Goal: Information Seeking & Learning: Compare options

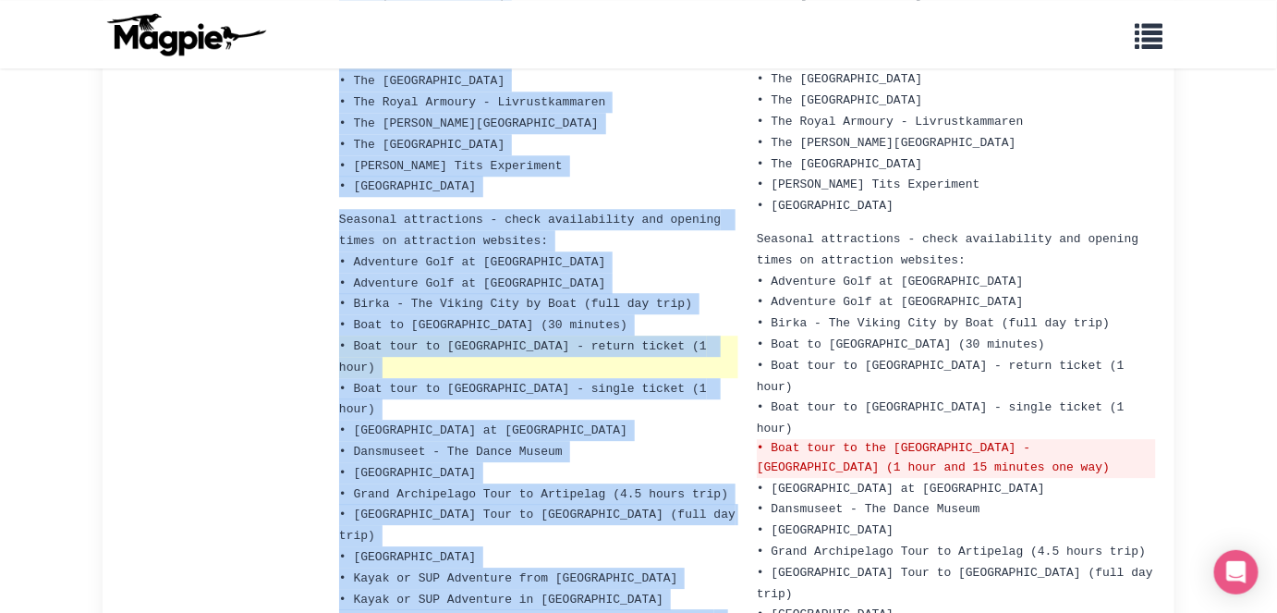
scroll to position [1599, 0]
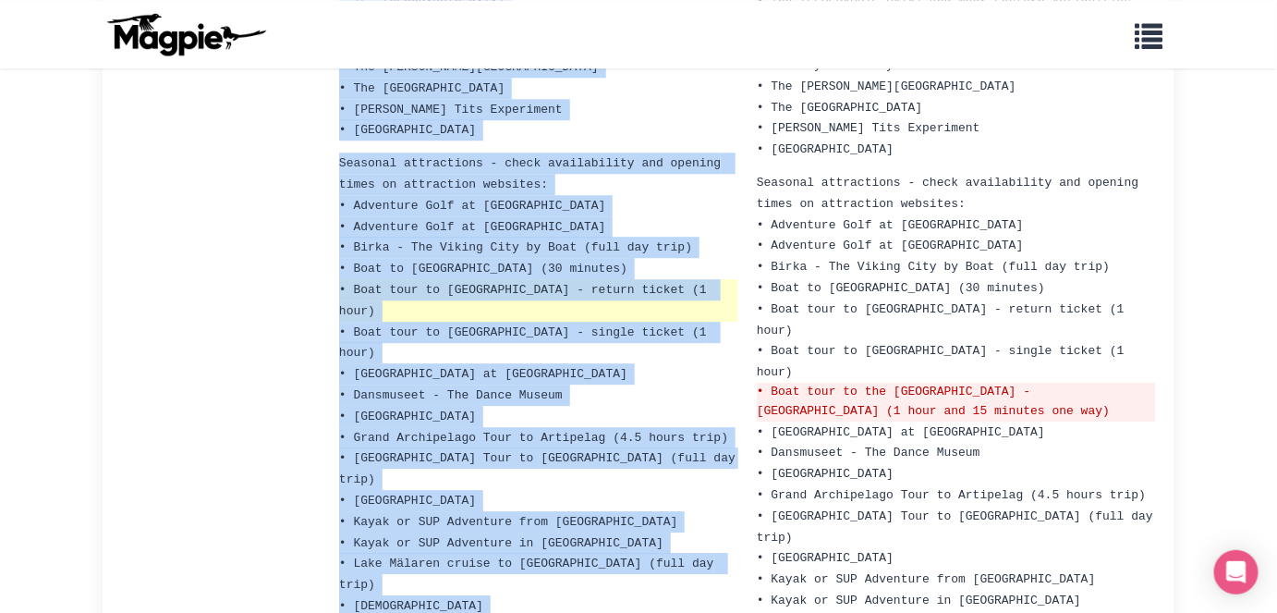
drag, startPoint x: 353, startPoint y: 249, endPoint x: 382, endPoint y: 604, distance: 357.0
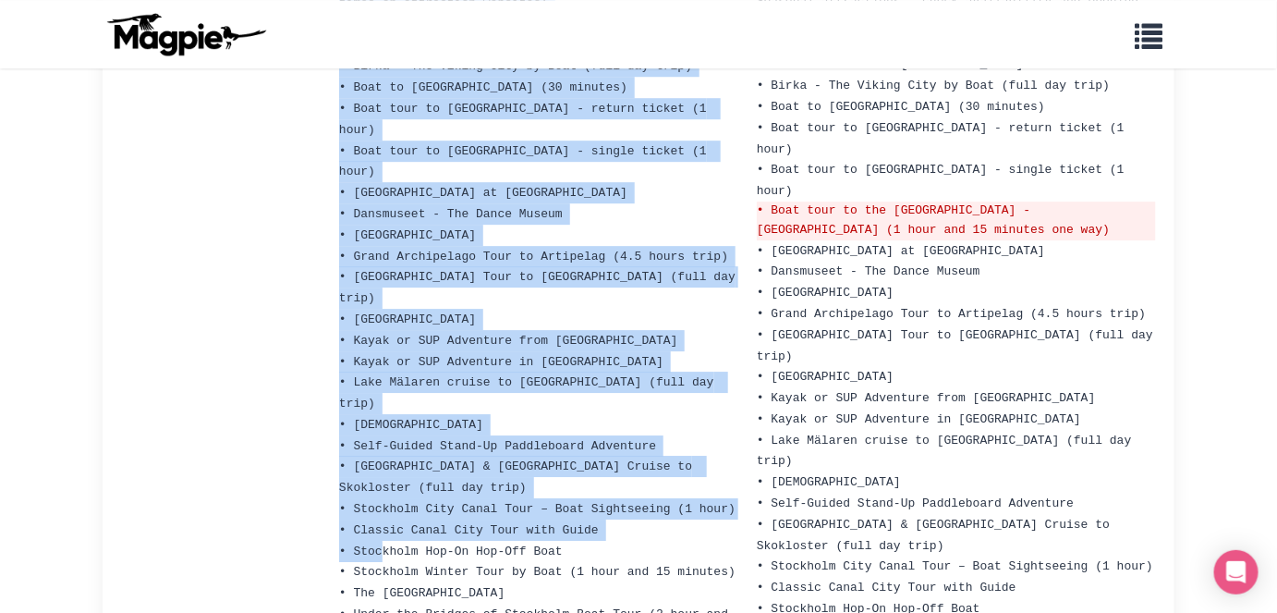
scroll to position [1784, 0]
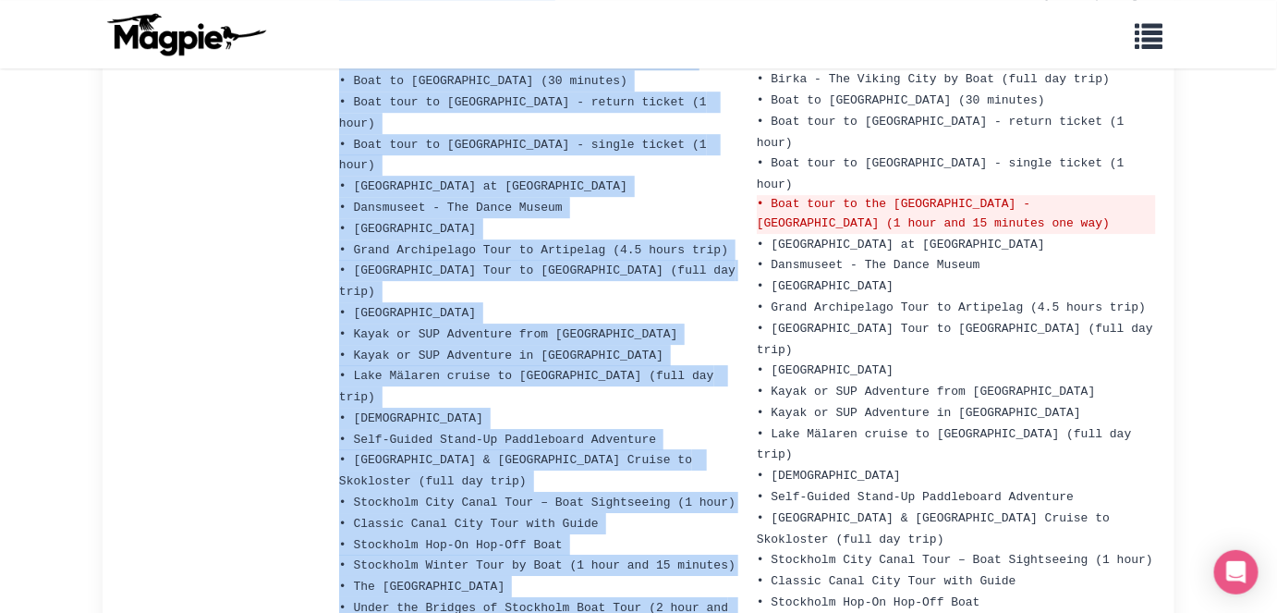
copy ul "Lor Ipsu Dolors • Ame Conse Adipis • Elits Doei Temporinc Utla (Etdolore) • Mag…"
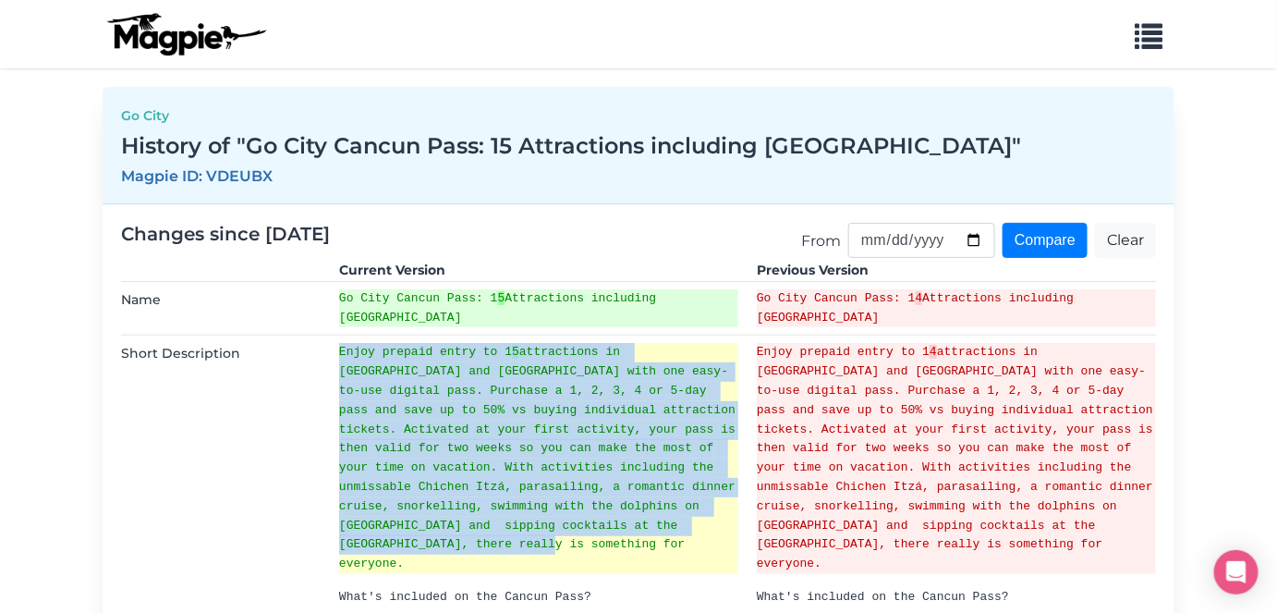
drag, startPoint x: 342, startPoint y: 353, endPoint x: 528, endPoint y: 538, distance: 262.1
click at [528, 538] on ins "Enjoy prepaid entry to 1 5 attractions in Cancun and Riviera Maya with one easy…" at bounding box center [538, 458] width 399 height 231
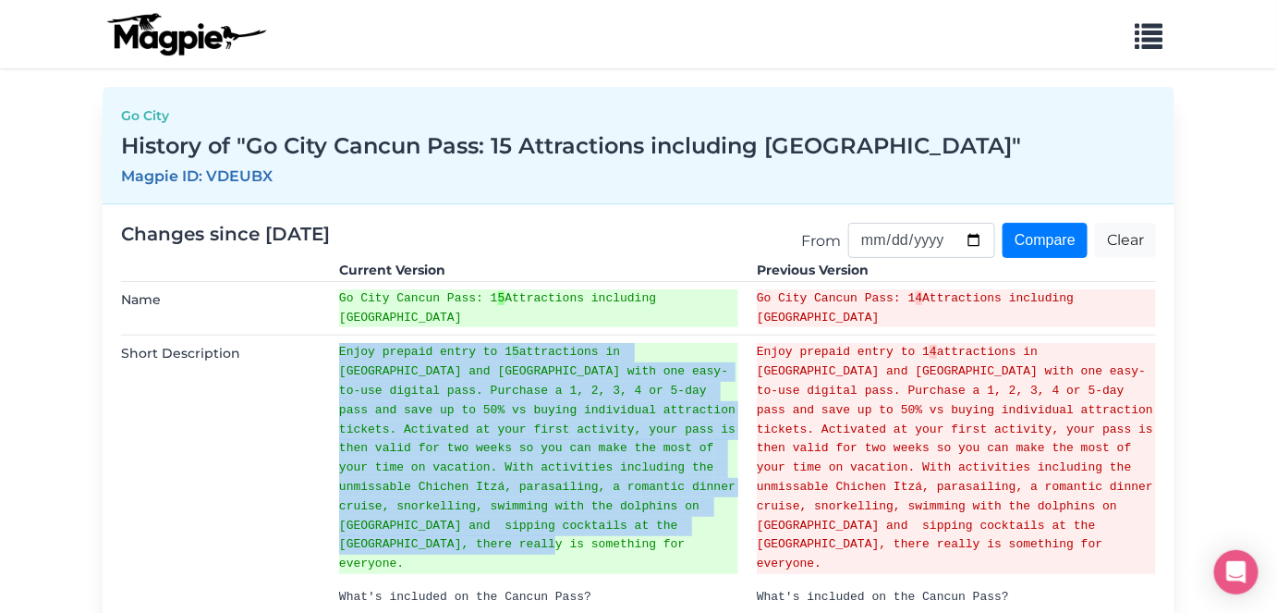
copy ins "Enjoy prepaid entry to 1 5 attractions in Cancun and Riviera Maya with one easy…"
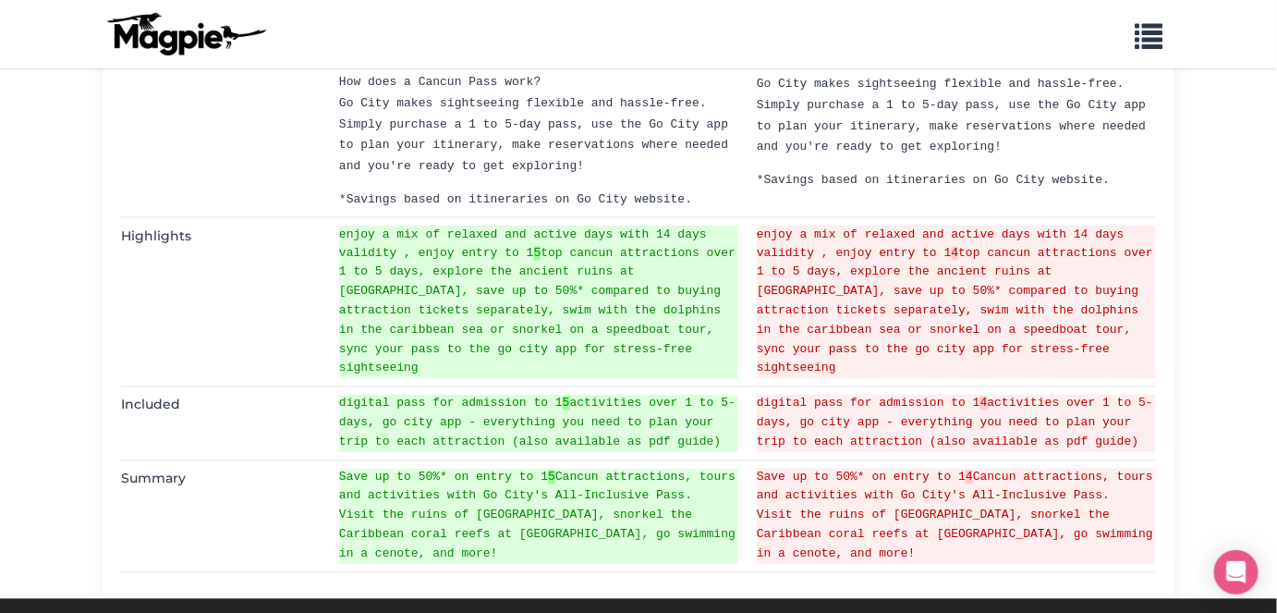
scroll to position [926, 0]
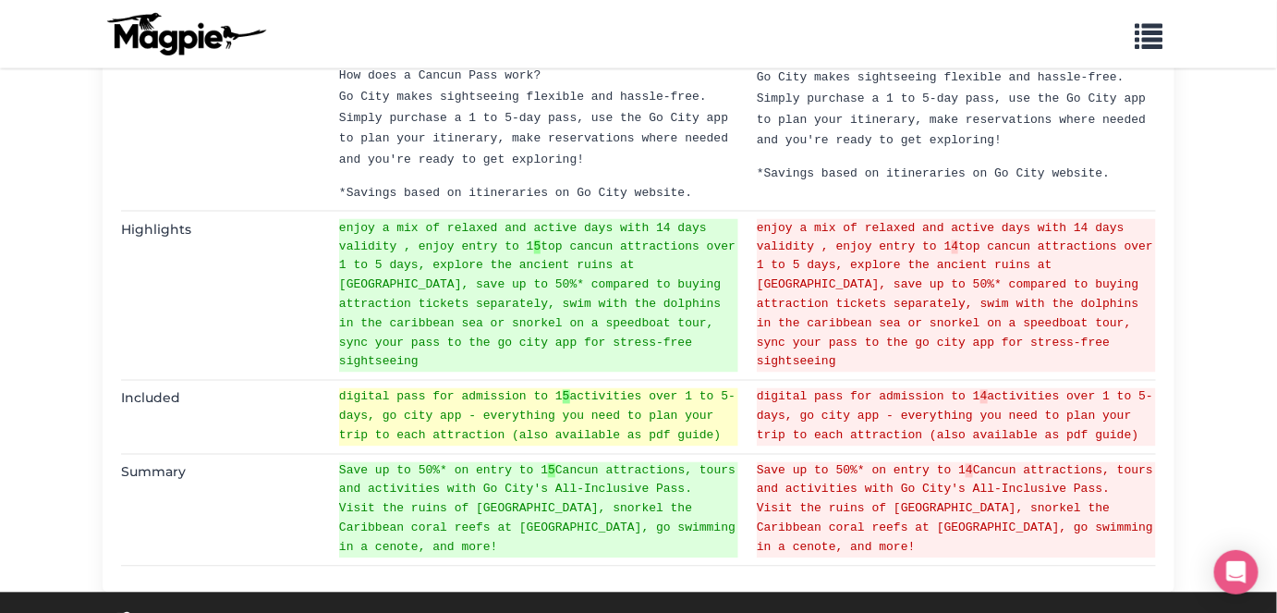
drag, startPoint x: 340, startPoint y: 355, endPoint x: 720, endPoint y: 391, distance: 381.6
click at [720, 391] on ins "digital pass for admission to 1 5 activities over 1 to 5-days, go city app - ev…" at bounding box center [538, 416] width 399 height 57
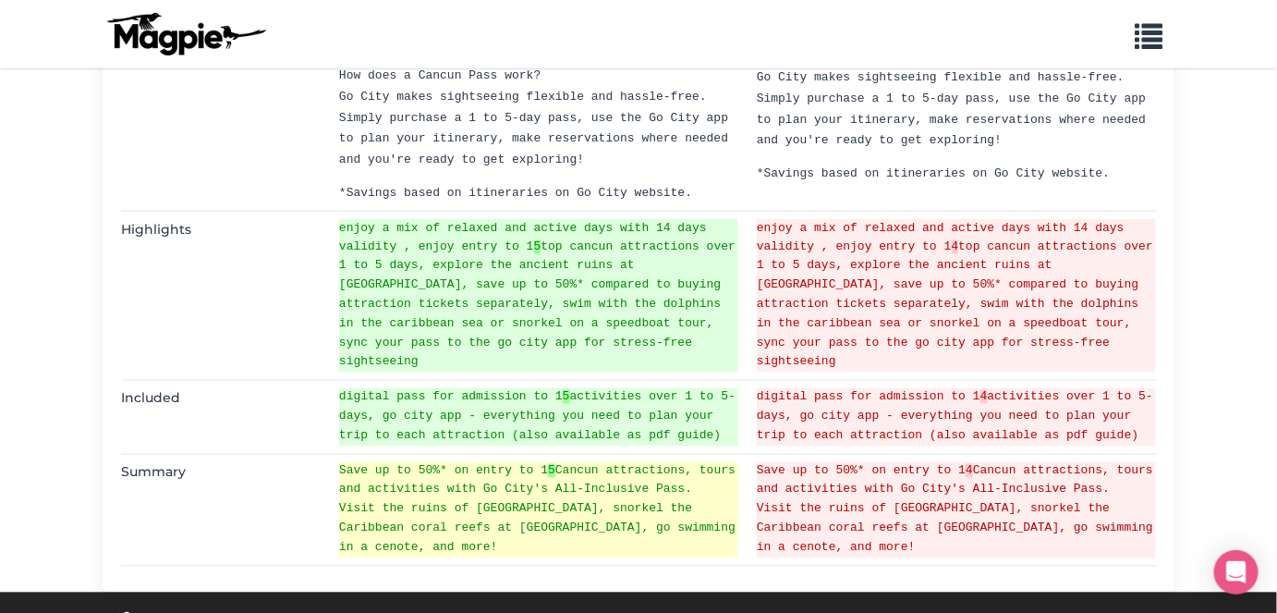
copy ins "digital pass for admission to 1 5 activities over 1 to 5-days, go city app - ev…"
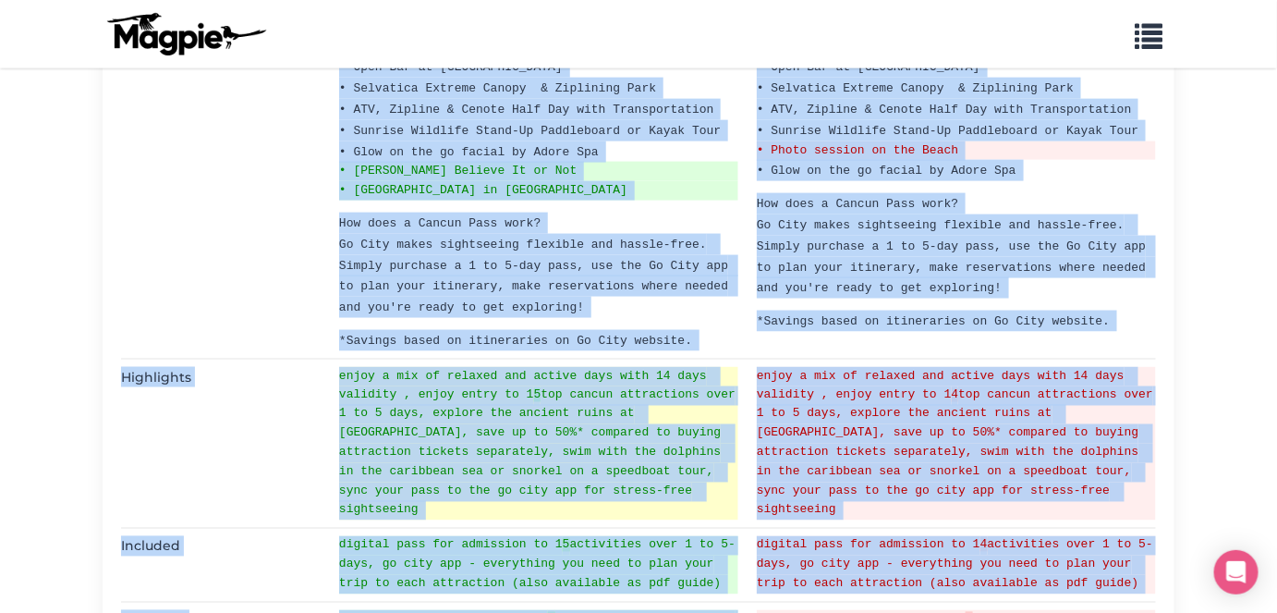
scroll to position [800, 0]
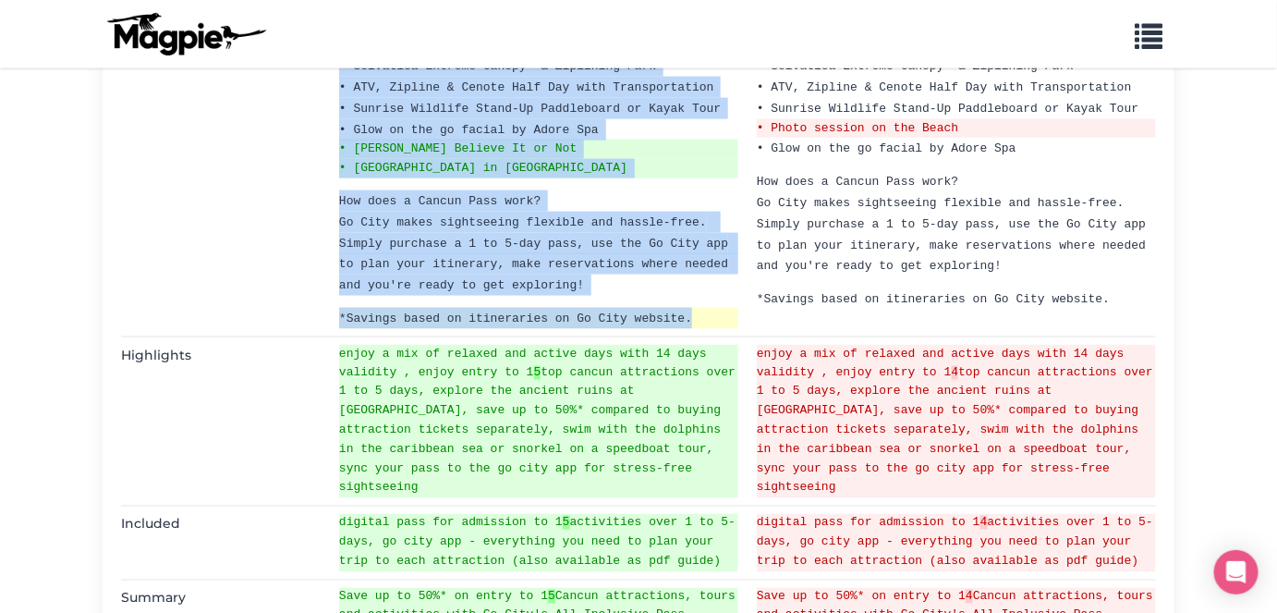
drag, startPoint x: 371, startPoint y: 215, endPoint x: 691, endPoint y: 298, distance: 331.1
copy ul "Chichen Itza & Valladolid with Transportation + Entry Fee • Dolphin Encounter w…"
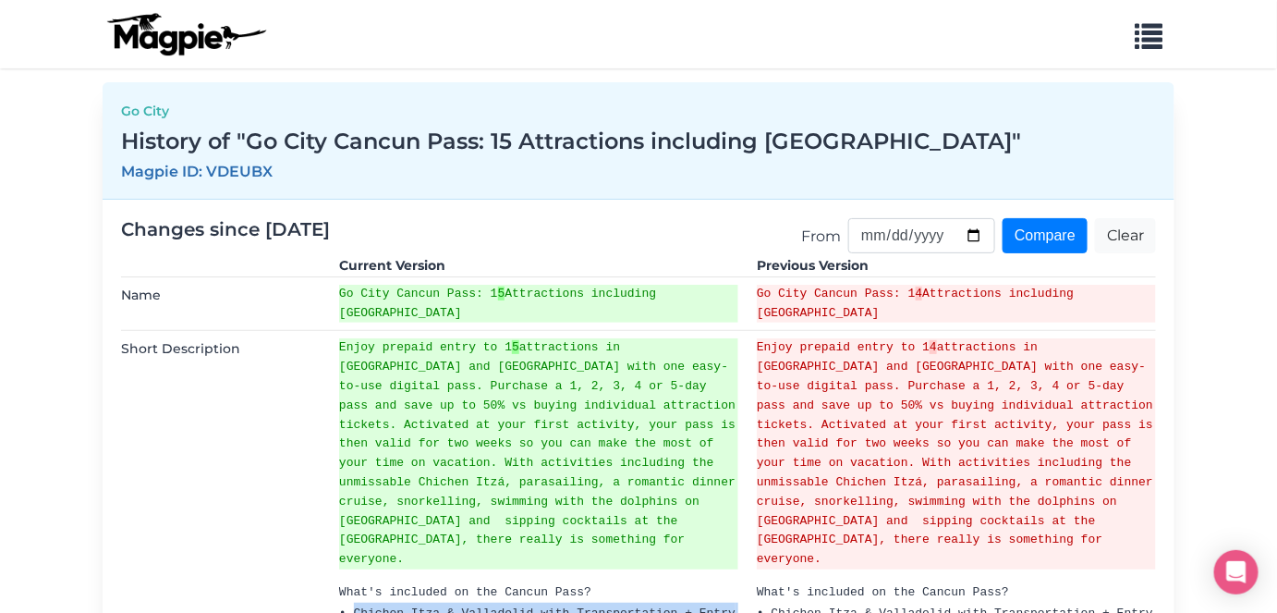
scroll to position [0, 0]
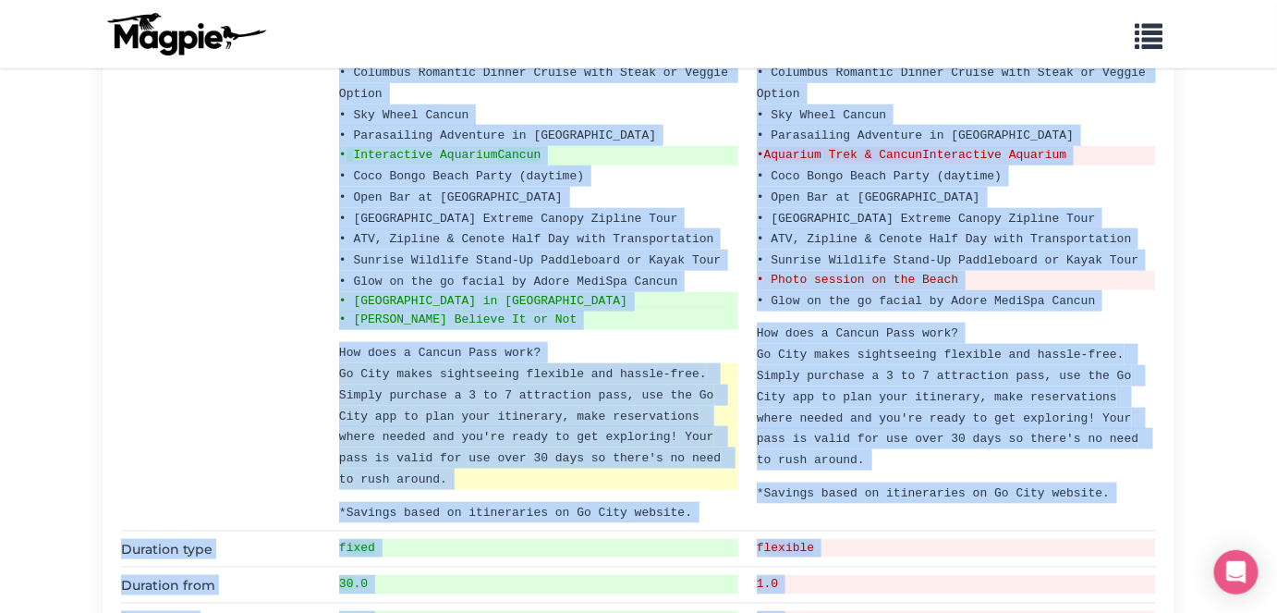
scroll to position [533, 0]
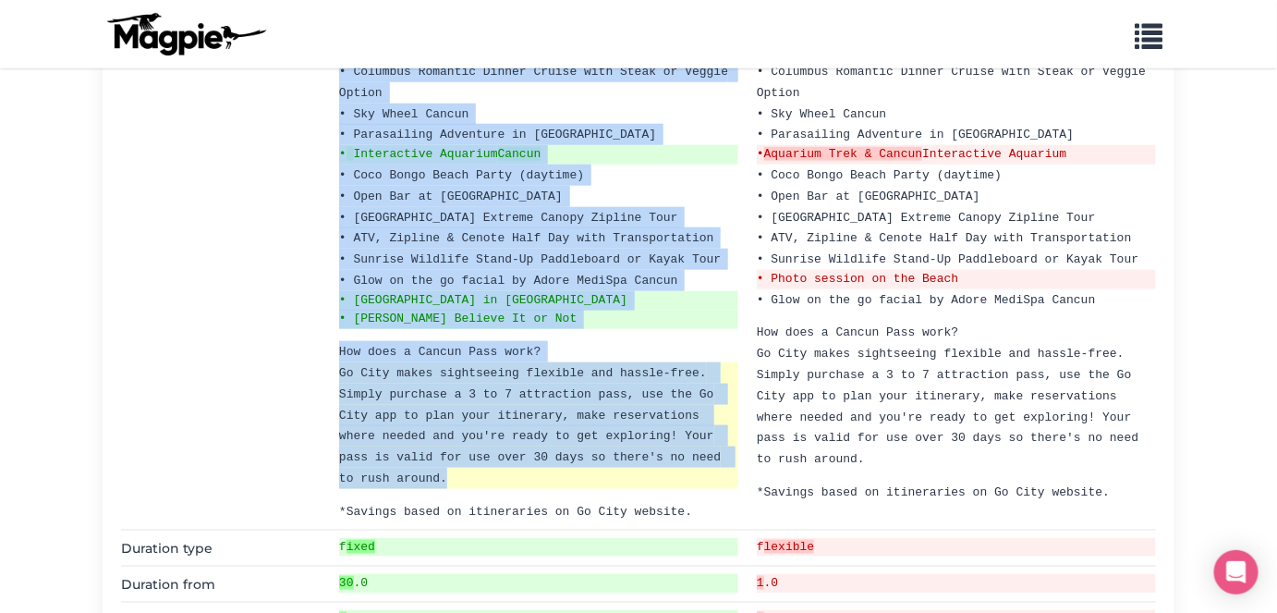
drag, startPoint x: 353, startPoint y: 149, endPoint x: 445, endPoint y: 445, distance: 309.8
click at [445, 445] on ul "Experience the best attractions, tours and activities with Go City's Cancun Exp…" at bounding box center [538, 139] width 399 height 766
copy ul "Dolphin Encounter with Lunch in Cancun • Jungle Tour Speedboat & Snorkeling in …"
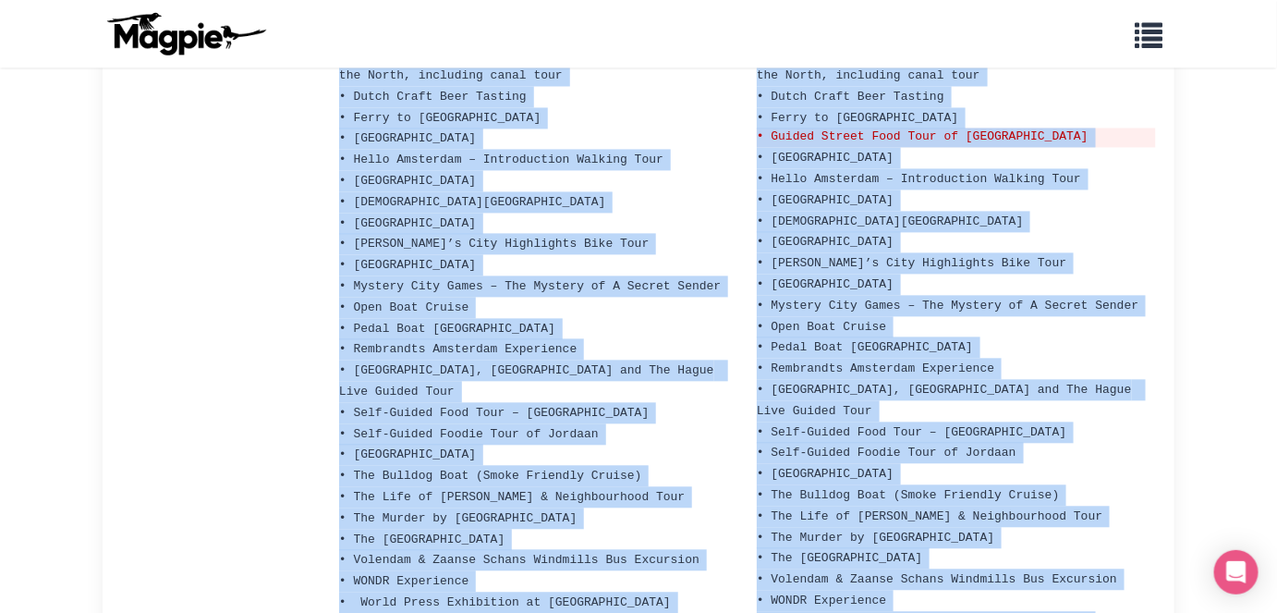
scroll to position [1266, 0]
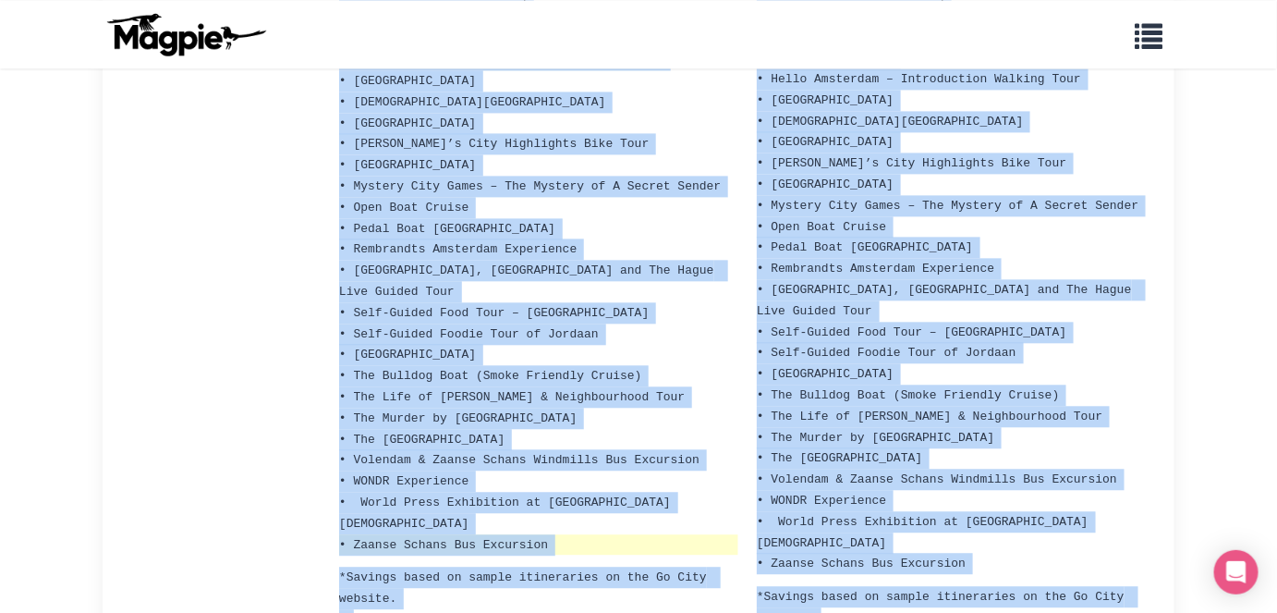
drag, startPoint x: 377, startPoint y: 239, endPoint x: 554, endPoint y: 400, distance: 238.8
copy ul "Heineken Experience • A'DAM LOOKOUT • Amsterdam Canal Cruise • Madame Tussauds …"
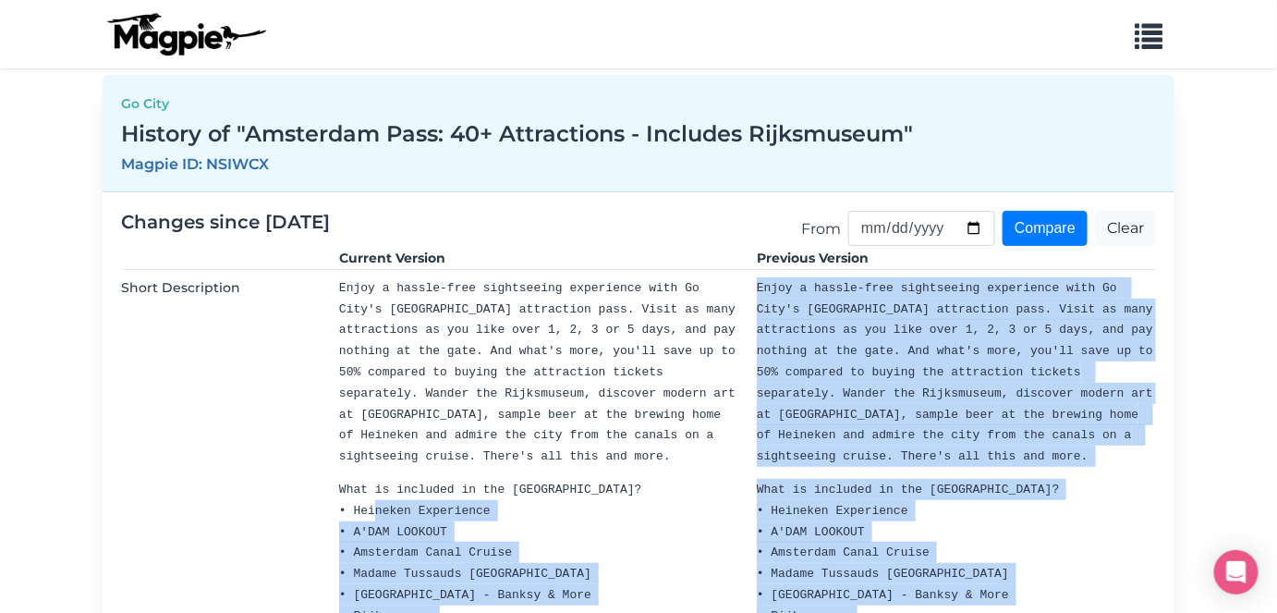
scroll to position [0, 0]
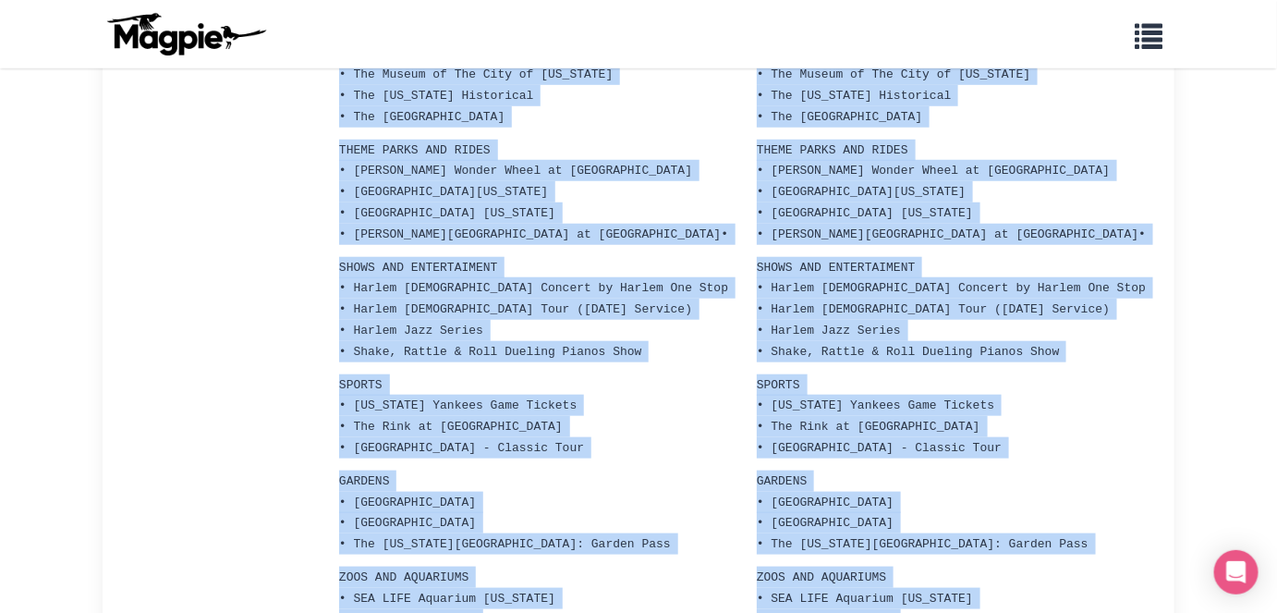
scroll to position [2857, 0]
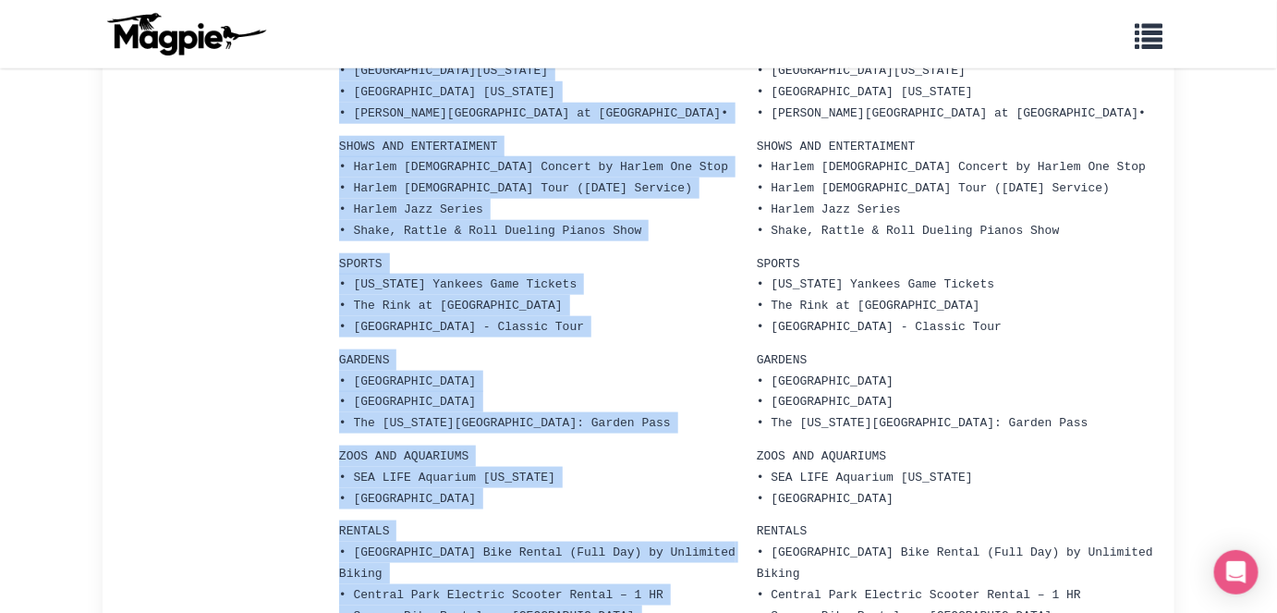
drag, startPoint x: 351, startPoint y: 359, endPoint x: 667, endPoint y: 464, distance: 333.2
copy ul "Edge • Top of the Rock™ Observation Deck • 9/11 Memorial and Museum Tickets • B…"
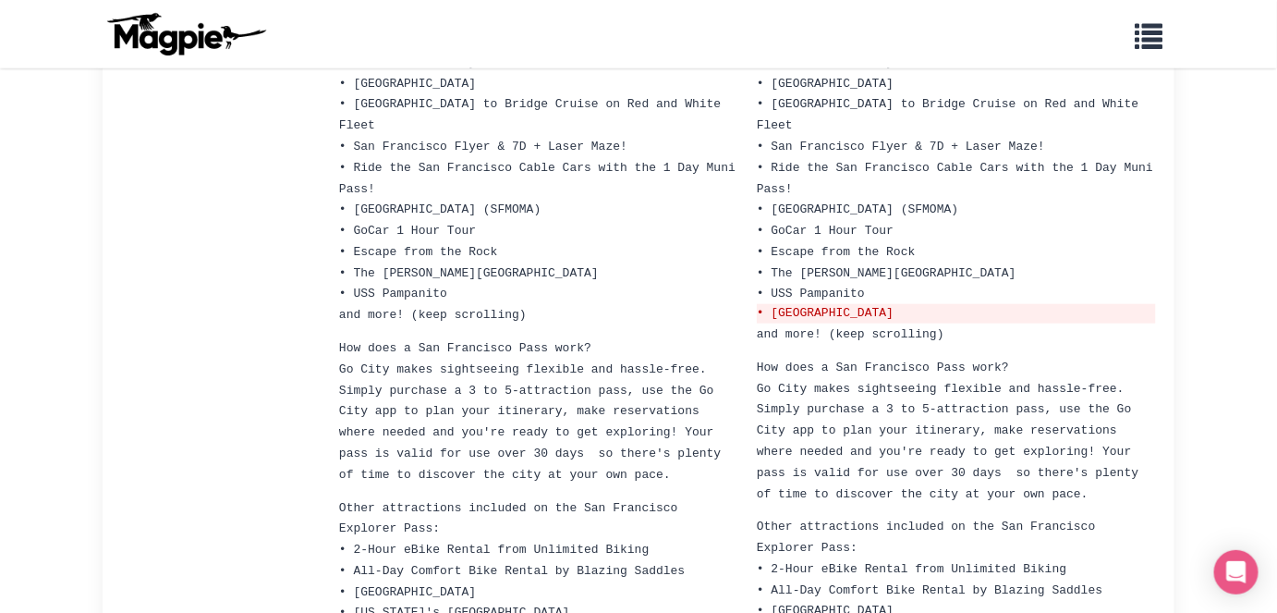
scroll to position [564, 0]
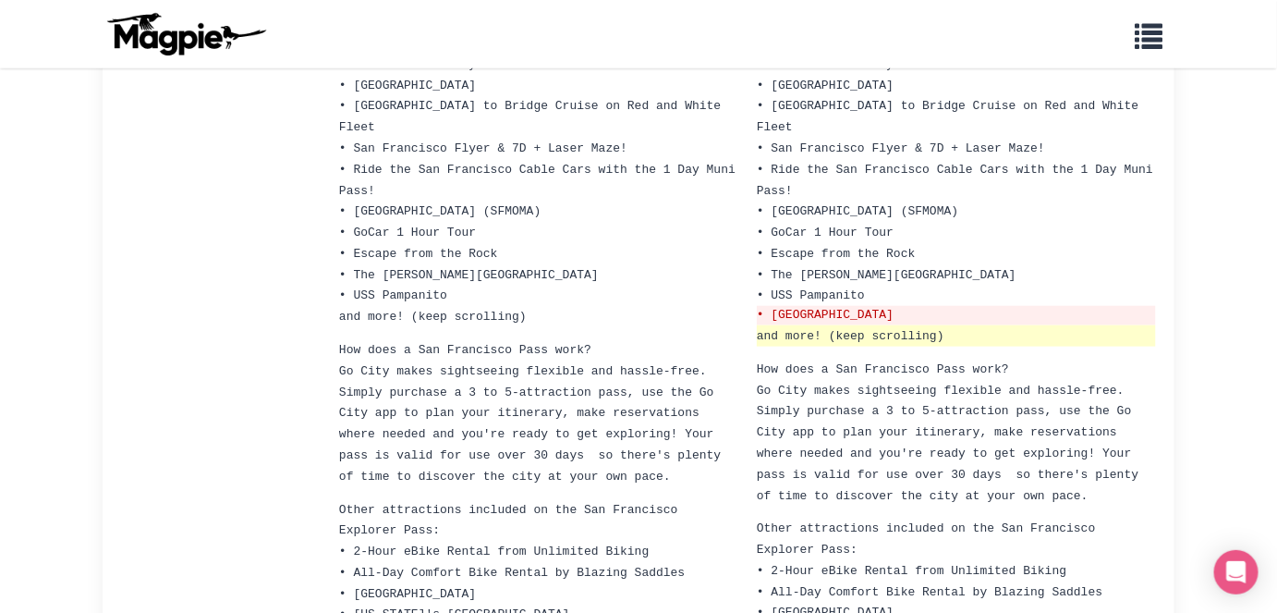
click at [1055, 325] on li "and more! (keep scrolling)" at bounding box center [956, 335] width 399 height 21
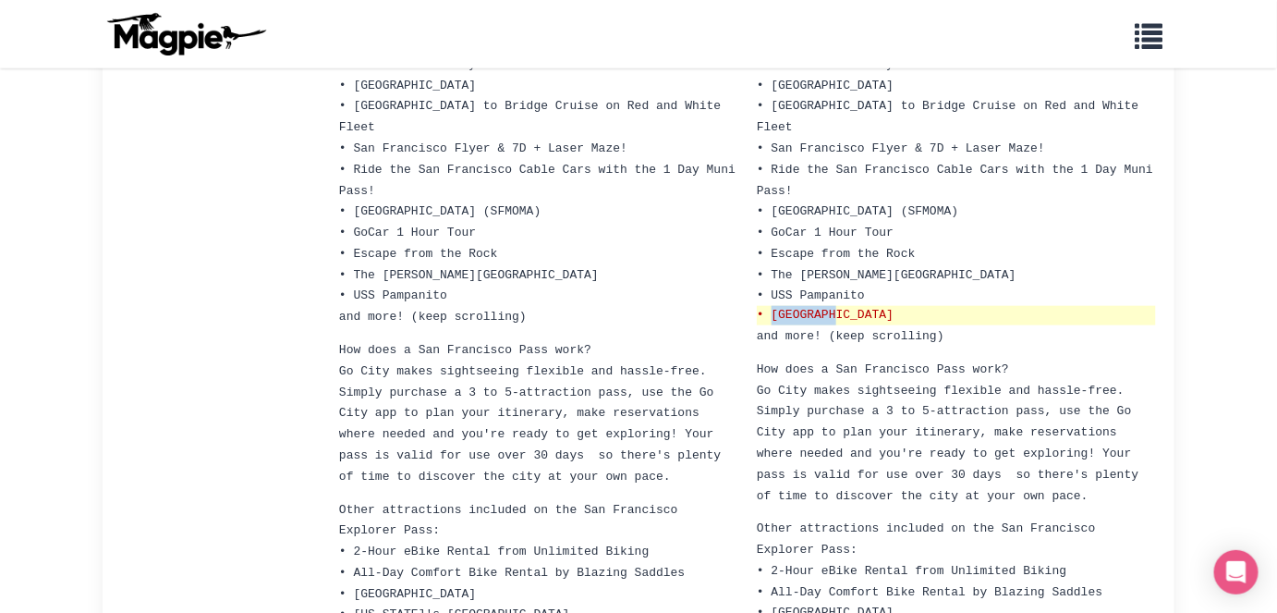
drag, startPoint x: 771, startPoint y: 279, endPoint x: 834, endPoint y: 282, distance: 62.9
click at [834, 306] on del "• [GEOGRAPHIC_DATA]" at bounding box center [956, 315] width 399 height 19
copy del "Six Flags"
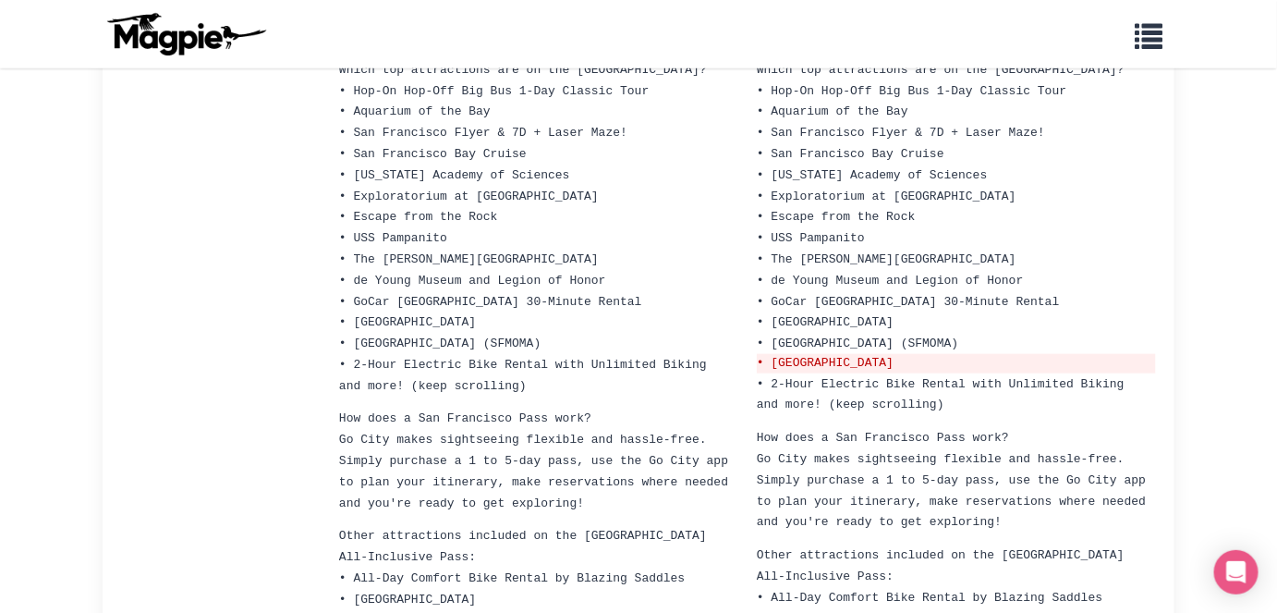
scroll to position [427, 0]
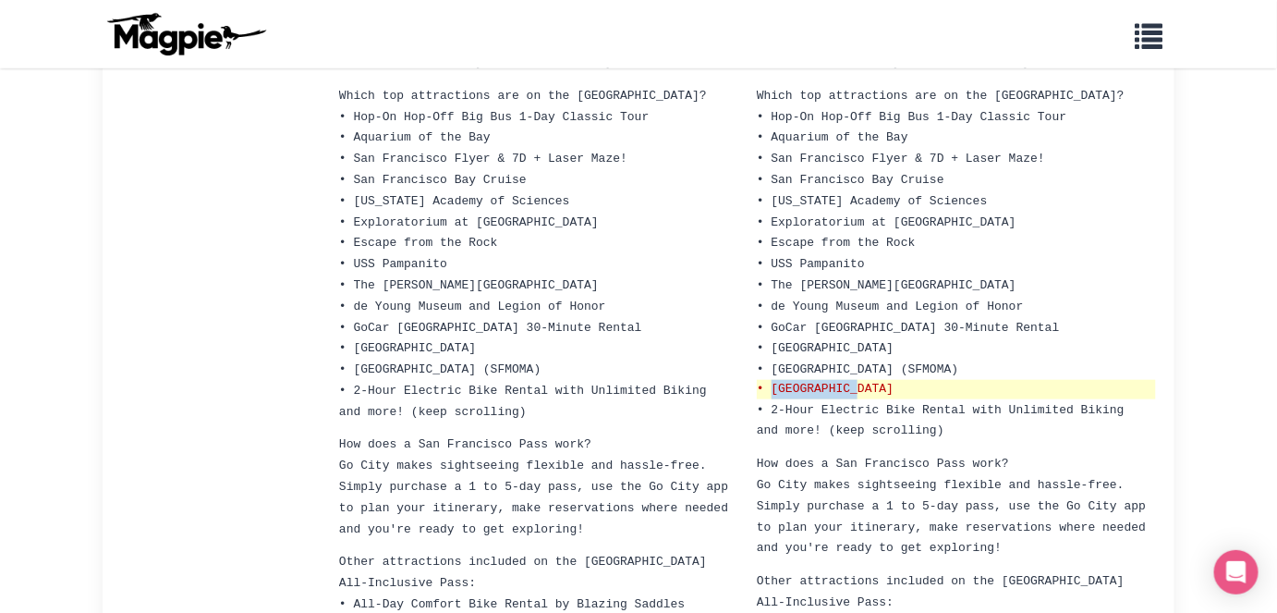
drag, startPoint x: 769, startPoint y: 358, endPoint x: 855, endPoint y: 363, distance: 86.1
click at [855, 380] on del "• [GEOGRAPHIC_DATA]" at bounding box center [956, 389] width 399 height 19
copy del "Six Flags Di"
